Goal: Task Accomplishment & Management: Manage account settings

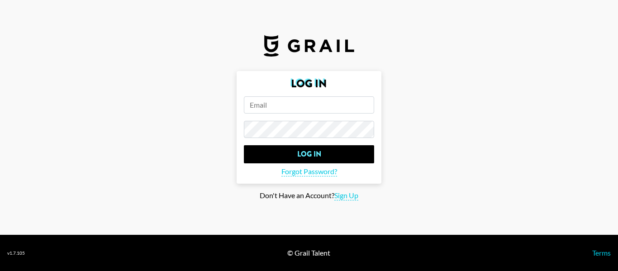
click at [324, 103] on input "email" at bounding box center [309, 104] width 130 height 17
type input "[PERSON_NAME][EMAIL_ADDRESS][PERSON_NAME][DOMAIN_NAME]"
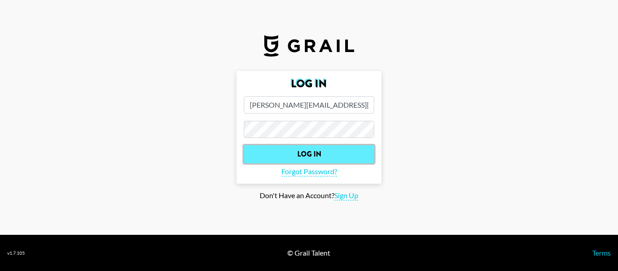
click at [334, 153] on input "Log In" at bounding box center [309, 154] width 130 height 18
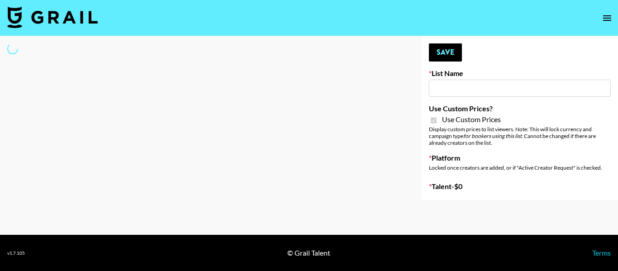
select select "Brand"
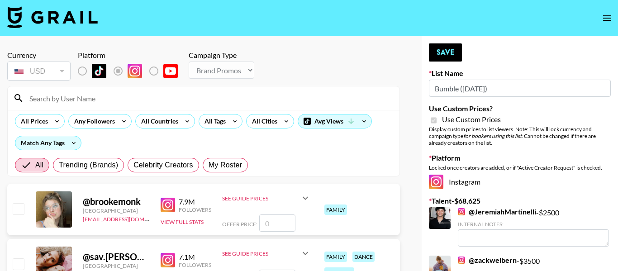
type input "Bumble ([DATE])"
checkbox input "true"
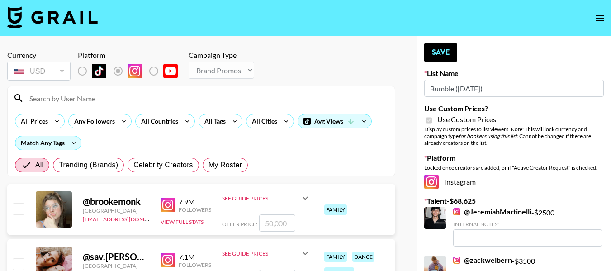
click at [199, 95] on input at bounding box center [207, 98] width 366 height 14
type input "royal"
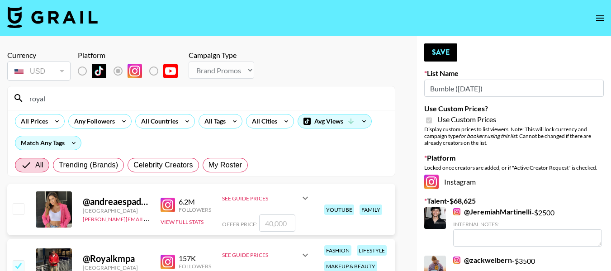
scroll to position [136, 0]
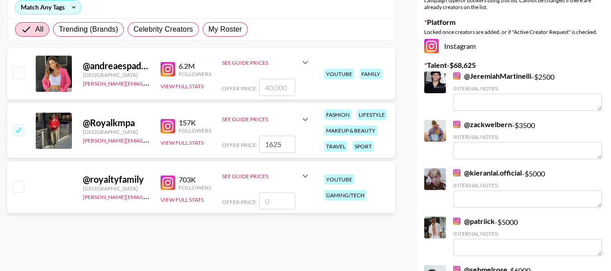
click at [305, 119] on icon at bounding box center [305, 119] width 11 height 11
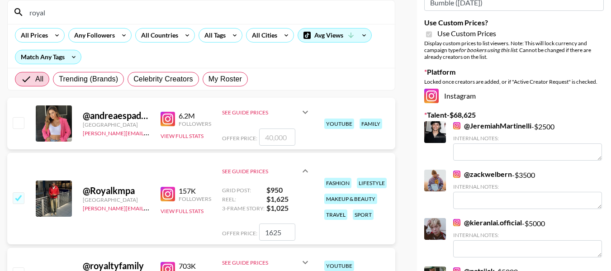
scroll to position [127, 0]
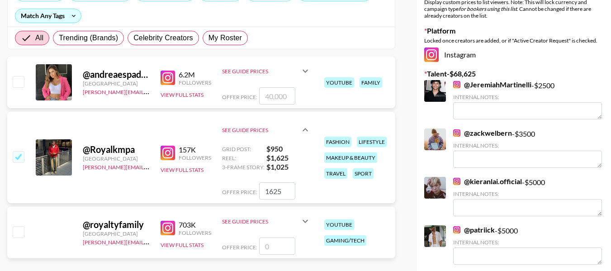
drag, startPoint x: 282, startPoint y: 195, endPoint x: 248, endPoint y: 190, distance: 34.7
click at [250, 191] on div "Offer Price: 1625" at bounding box center [266, 190] width 89 height 17
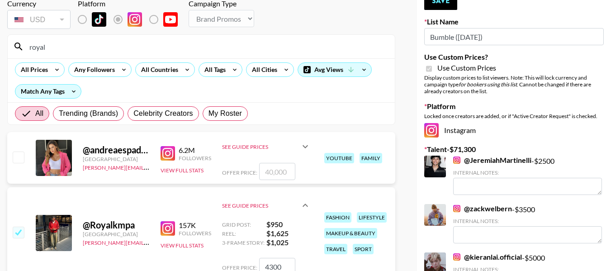
scroll to position [0, 0]
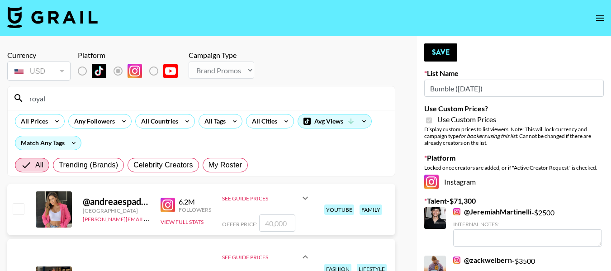
type input "4300"
click at [436, 54] on button "Save" at bounding box center [440, 52] width 33 height 18
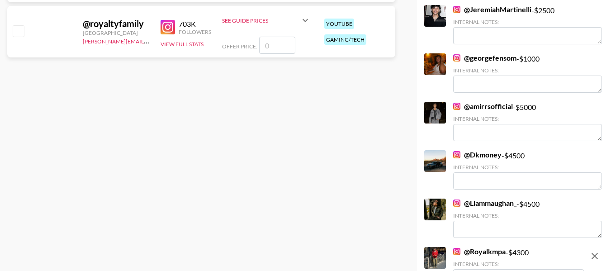
scroll to position [428, 0]
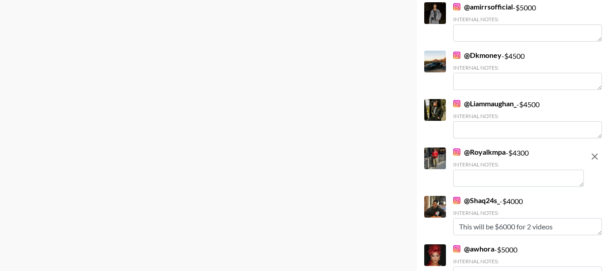
click at [529, 176] on textarea at bounding box center [518, 178] width 131 height 17
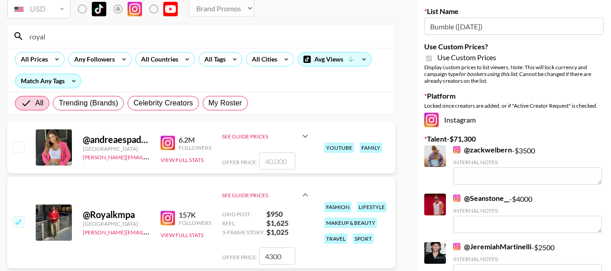
scroll to position [0, 0]
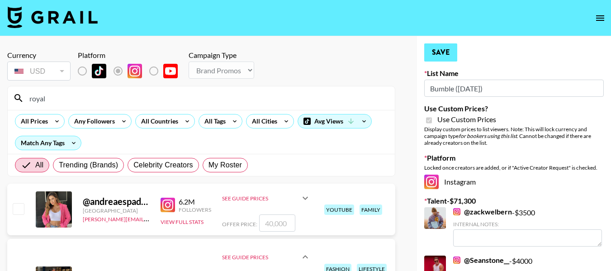
type textarea "This is the rate for all deliverables"
click at [448, 56] on button "Save" at bounding box center [440, 52] width 33 height 18
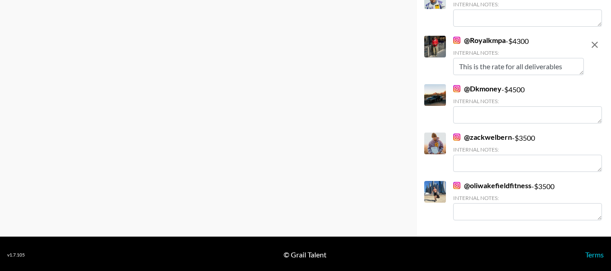
scroll to position [880, 0]
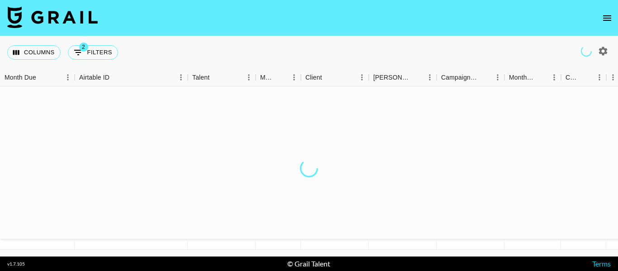
click at [601, 16] on button "open drawer" at bounding box center [607, 18] width 18 height 18
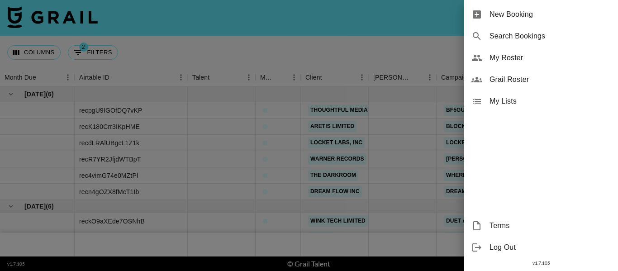
click at [508, 58] on span "My Roster" at bounding box center [550, 57] width 121 height 11
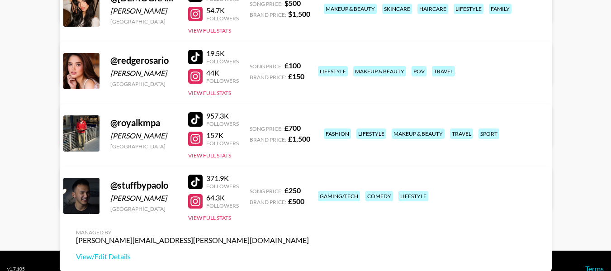
scroll to position [362, 0]
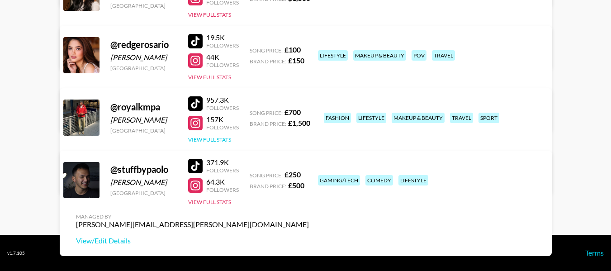
click at [224, 138] on button "View Full Stats" at bounding box center [209, 139] width 43 height 7
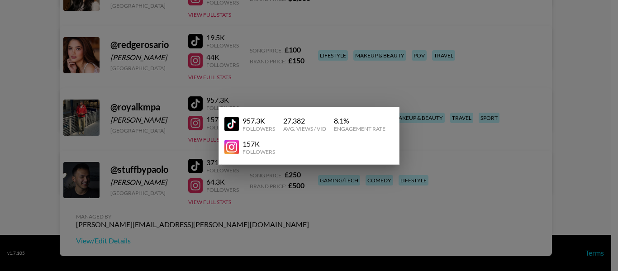
click at [394, 81] on div at bounding box center [309, 135] width 618 height 271
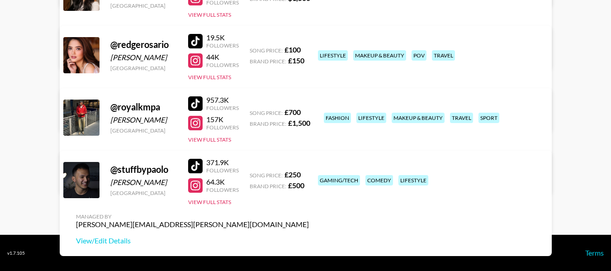
click at [316, 143] on div "Managed By diane.salazar@grail-talent.com View/Edit Details" at bounding box center [193, 166] width 248 height 47
click at [309, 174] on link "View/Edit Details" at bounding box center [192, 178] width 233 height 9
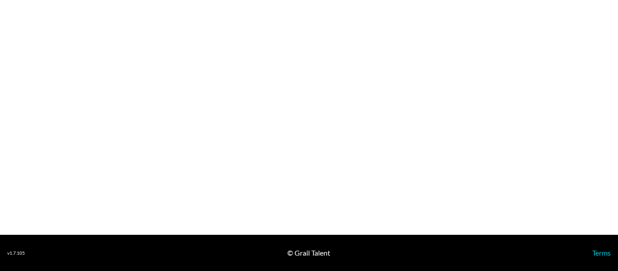
select select "GBP"
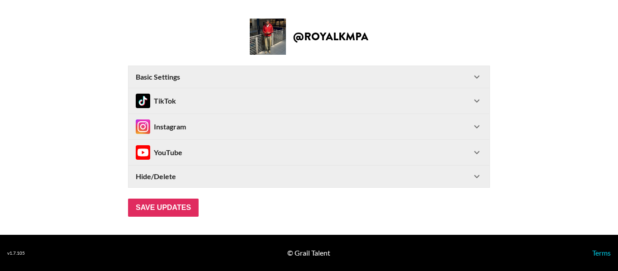
click at [333, 122] on div "Instagram" at bounding box center [304, 126] width 336 height 14
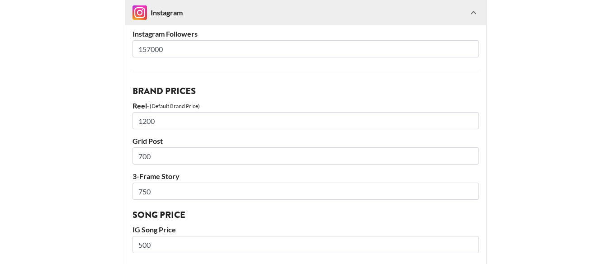
scroll to position [181, 0]
